Goal: Information Seeking & Learning: Learn about a topic

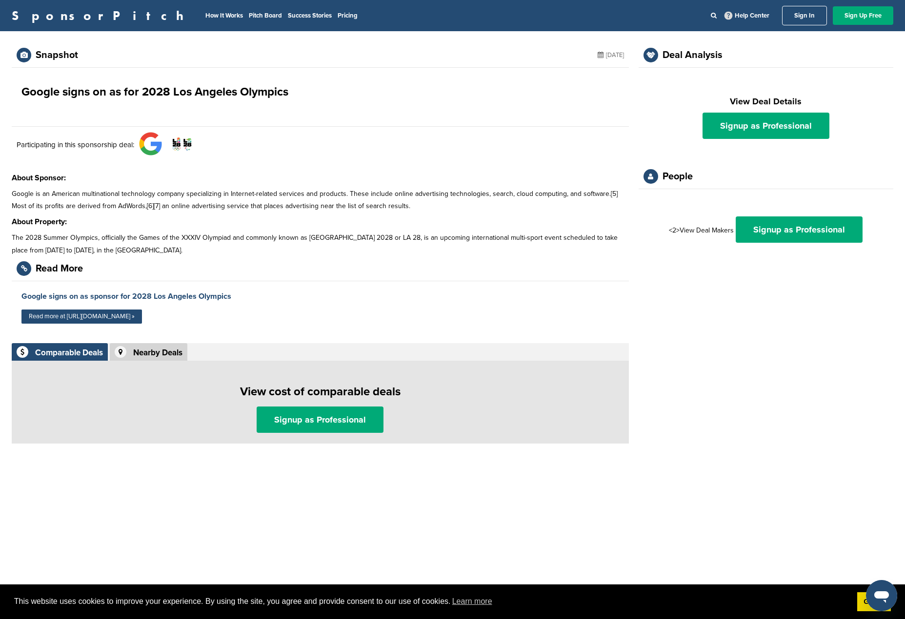
click at [42, 9] on link "SponsorPitch" at bounding box center [101, 15] width 178 height 13
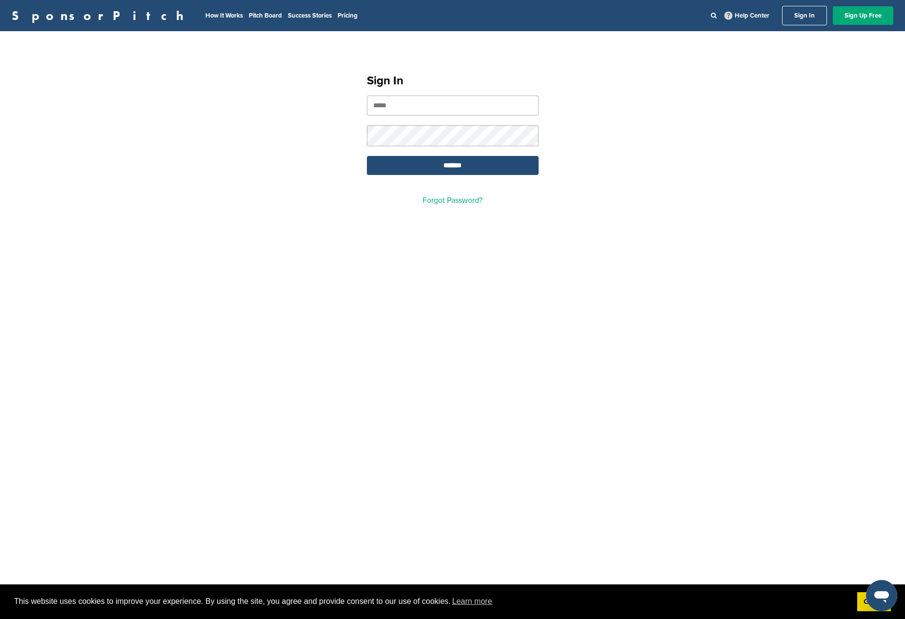
type input "**********"
click at [461, 166] on input "*******" at bounding box center [453, 165] width 172 height 19
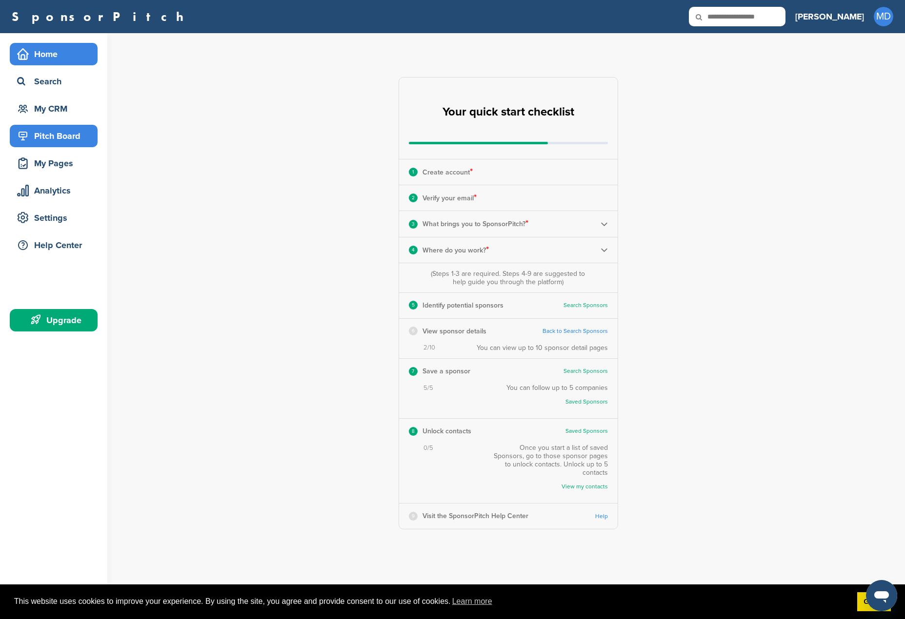
click at [71, 139] on div "Pitch Board" at bounding box center [56, 136] width 83 height 18
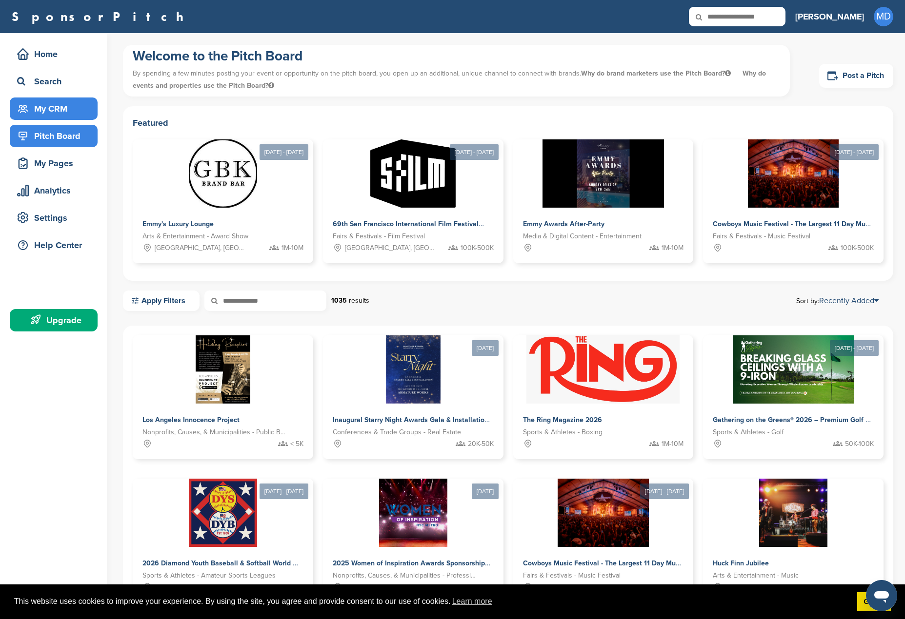
click at [62, 105] on div "My CRM" at bounding box center [56, 109] width 83 height 18
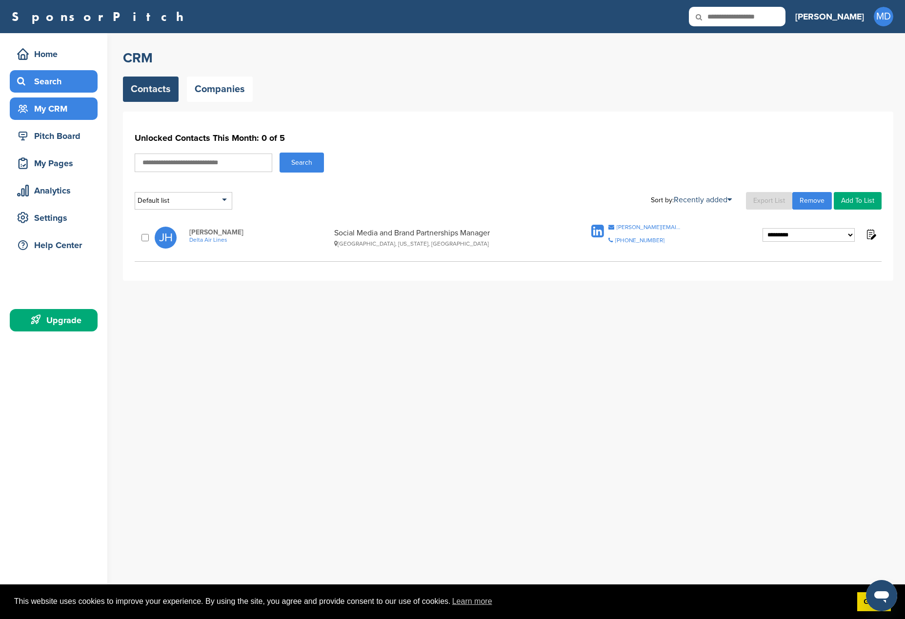
click at [48, 84] on div "Search" at bounding box center [56, 82] width 83 height 18
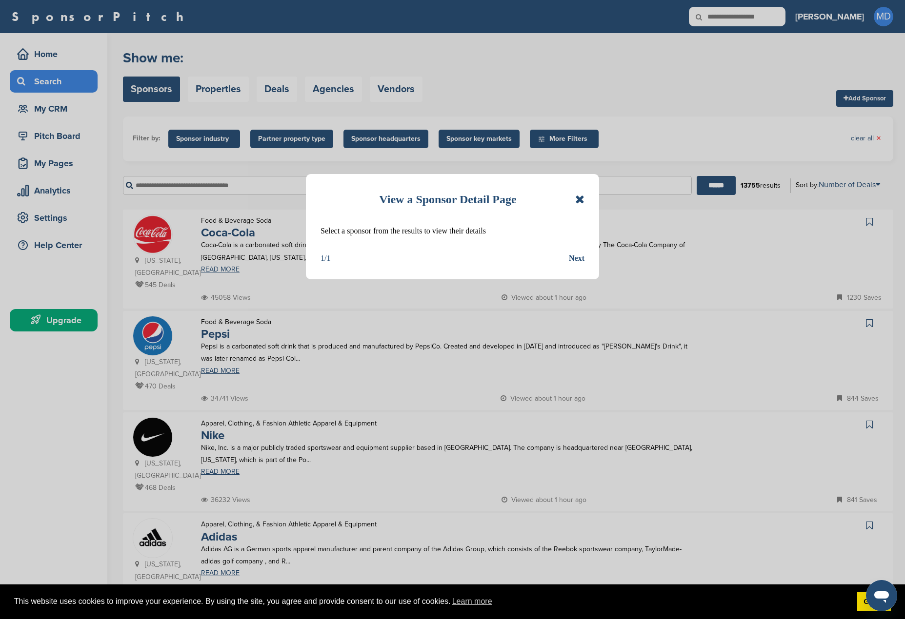
click at [578, 261] on div "Next" at bounding box center [577, 258] width 16 height 13
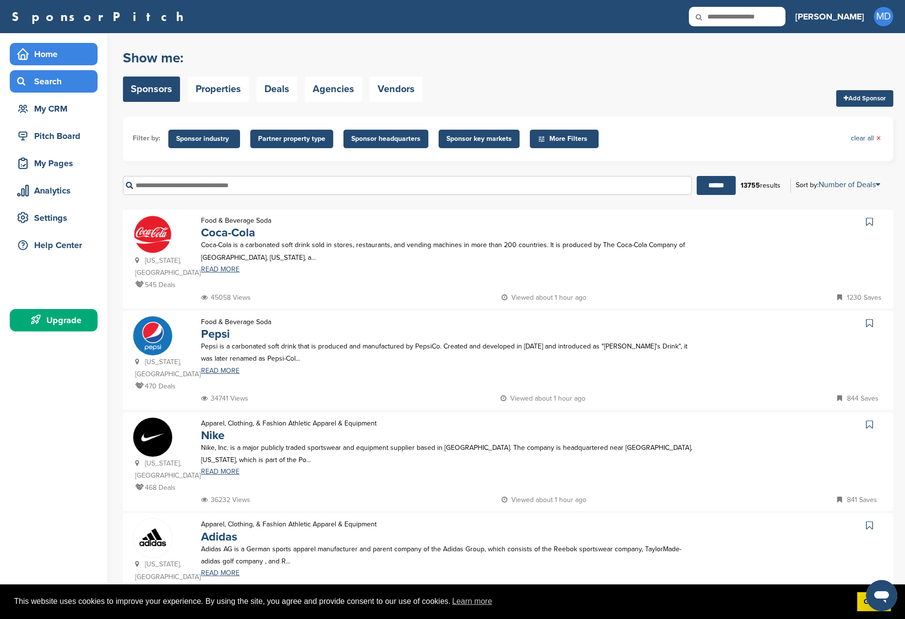
click at [46, 53] on div "Home" at bounding box center [56, 54] width 83 height 18
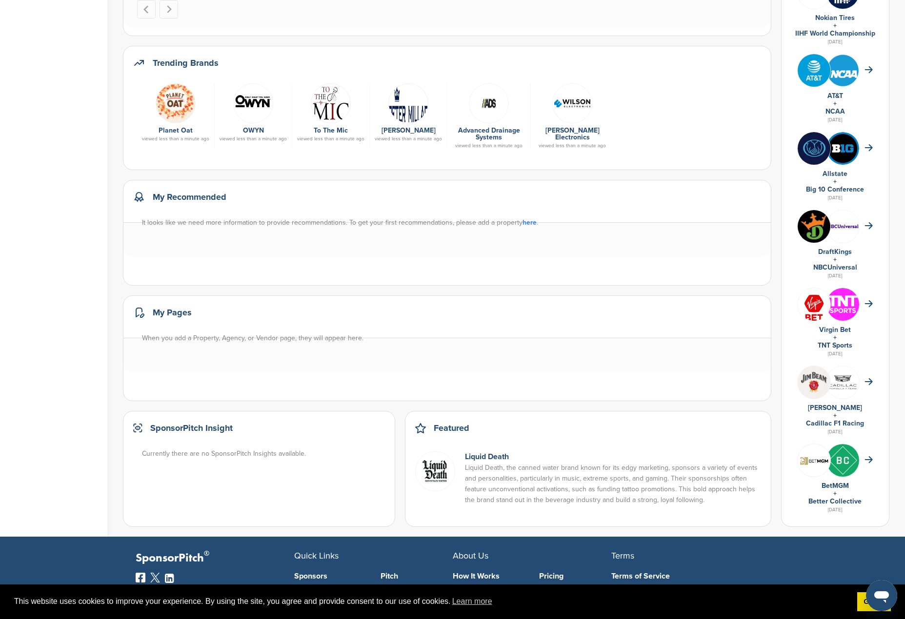
scroll to position [341, 0]
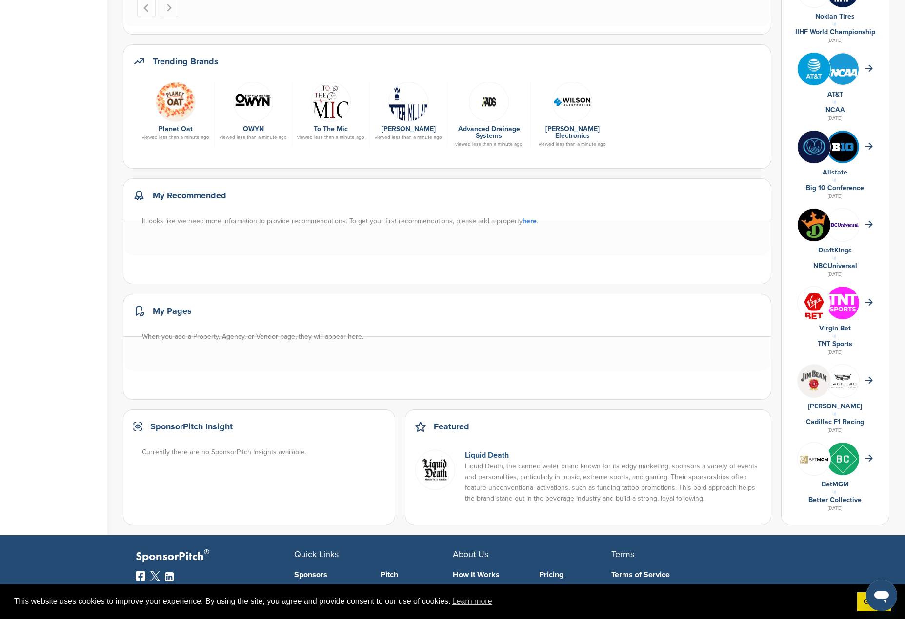
click at [476, 453] on link "Liquid Death" at bounding box center [487, 456] width 44 height 10
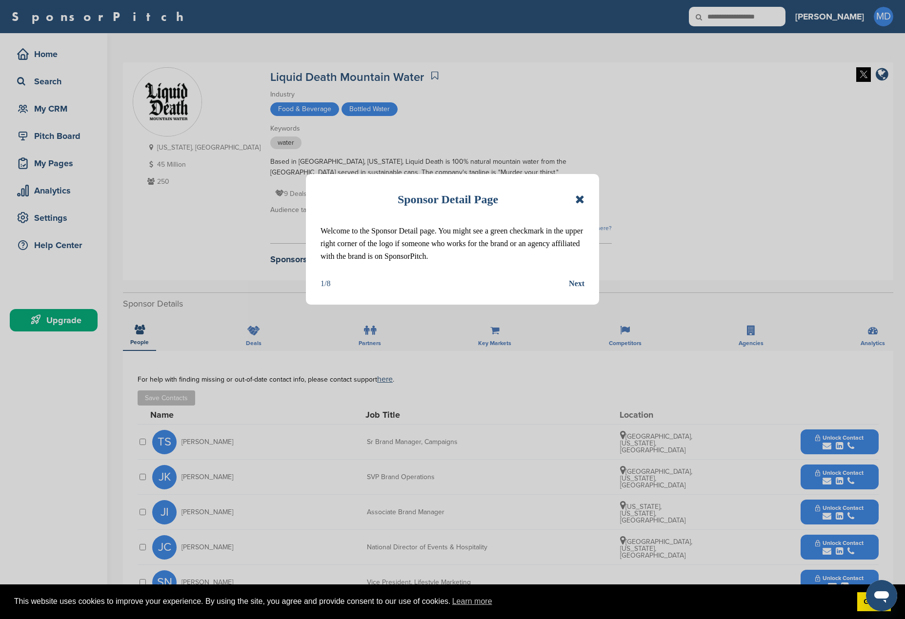
click at [577, 286] on div "Next" at bounding box center [577, 283] width 16 height 13
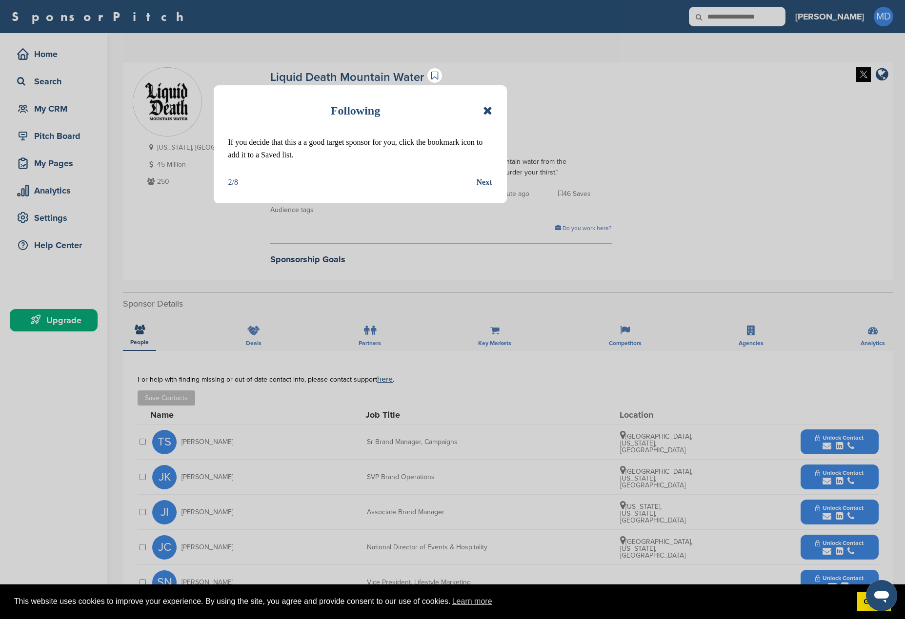
click at [483, 185] on div "Next" at bounding box center [484, 182] width 16 height 13
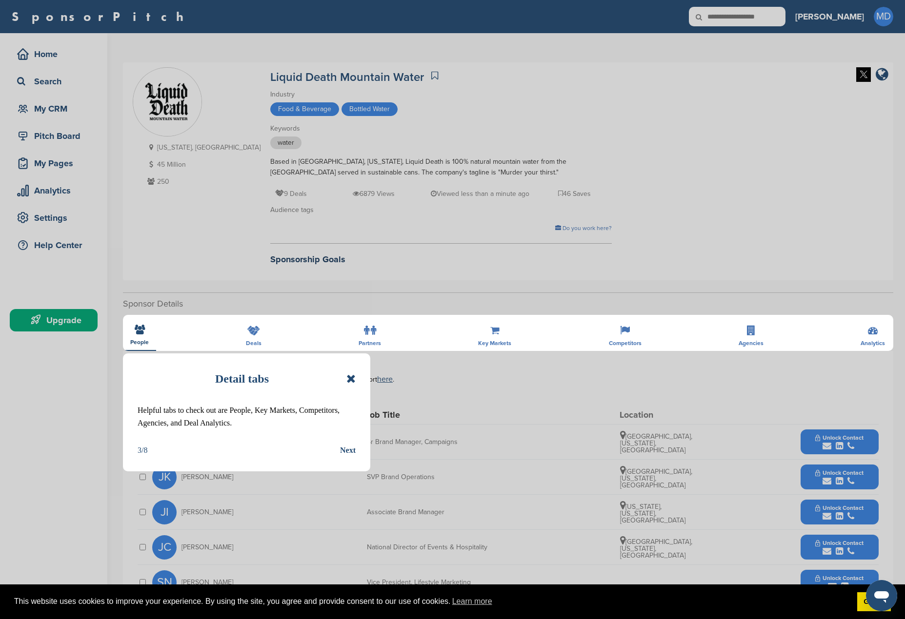
click at [346, 449] on div "Next" at bounding box center [348, 450] width 16 height 13
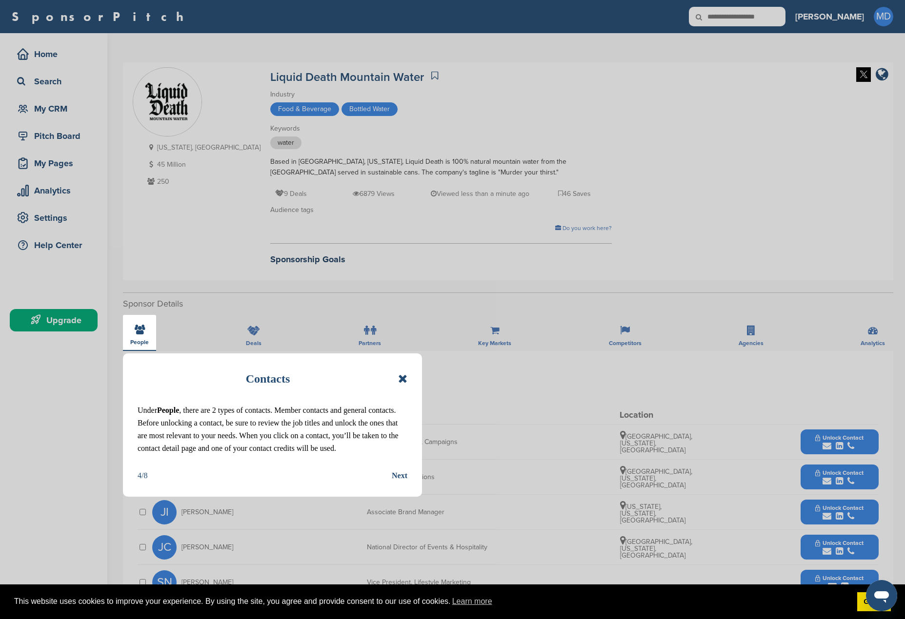
click at [398, 482] on div "Next" at bounding box center [400, 476] width 16 height 13
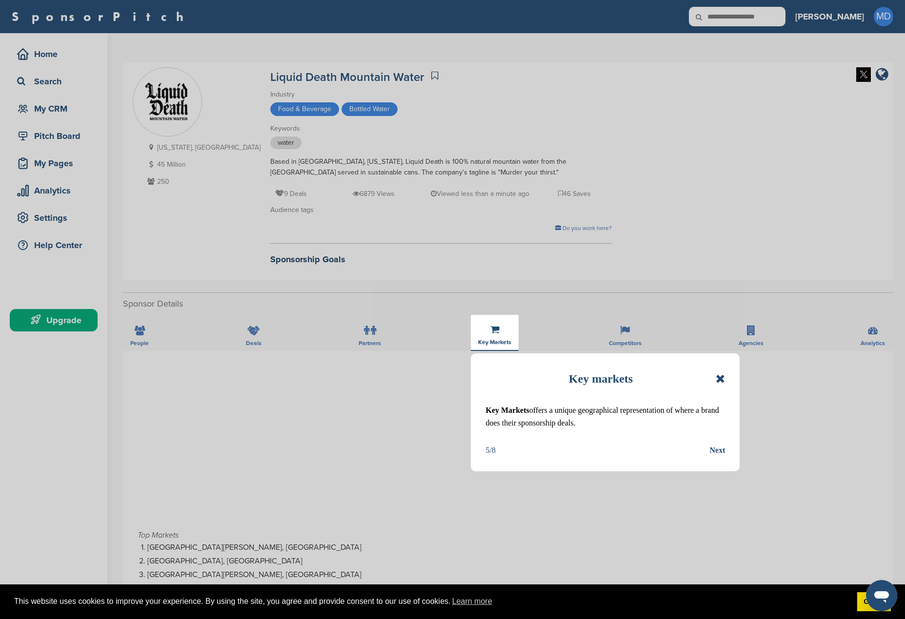
click at [719, 455] on div "Next" at bounding box center [717, 450] width 16 height 13
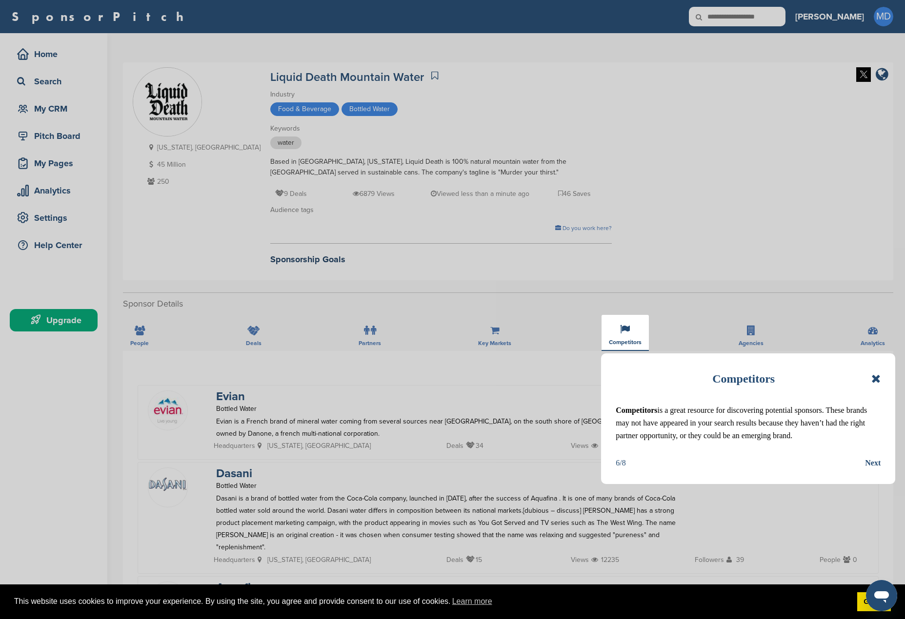
click at [871, 470] on div "Next" at bounding box center [873, 463] width 16 height 13
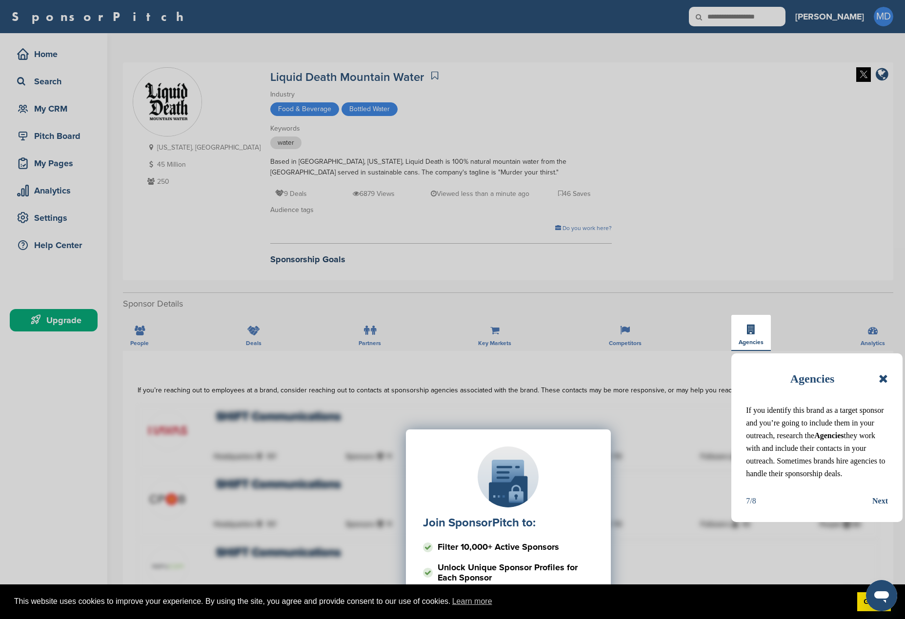
click at [882, 508] on div "Next" at bounding box center [880, 501] width 16 height 13
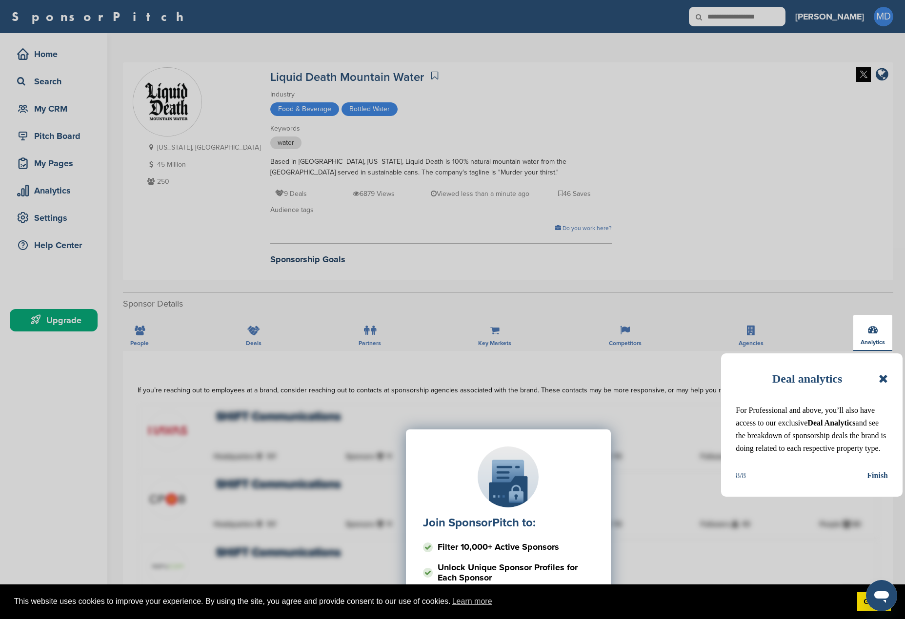
click at [883, 482] on div "Finish" at bounding box center [877, 476] width 21 height 13
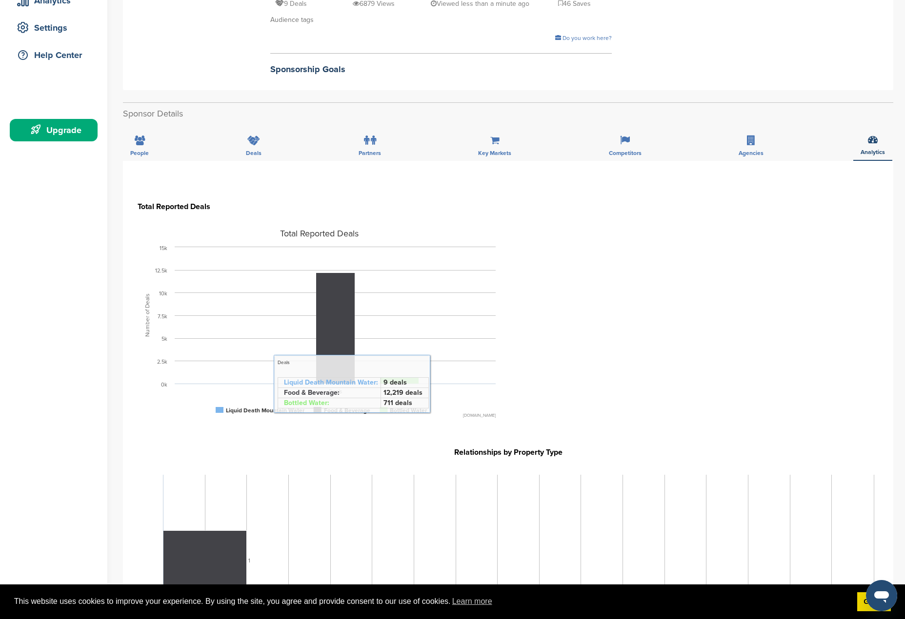
scroll to position [195, 0]
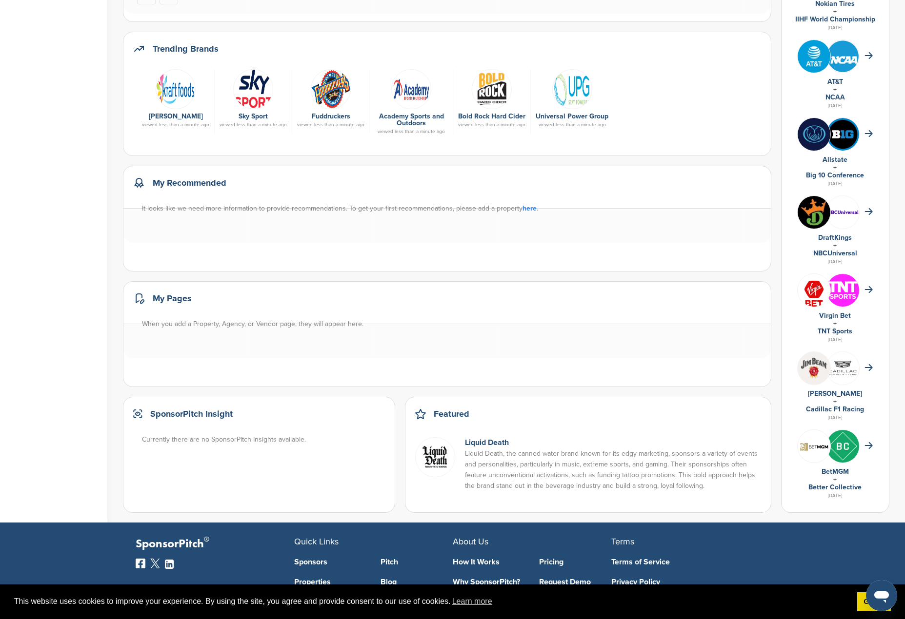
scroll to position [335, 0]
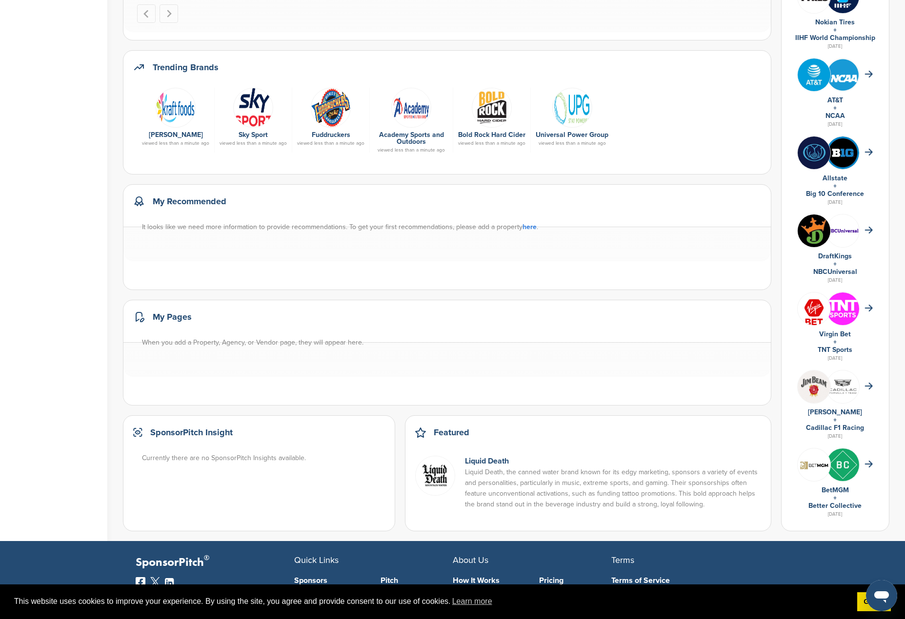
click at [523, 228] on link "here" at bounding box center [529, 227] width 14 height 8
